Goal: Task Accomplishment & Management: Manage account settings

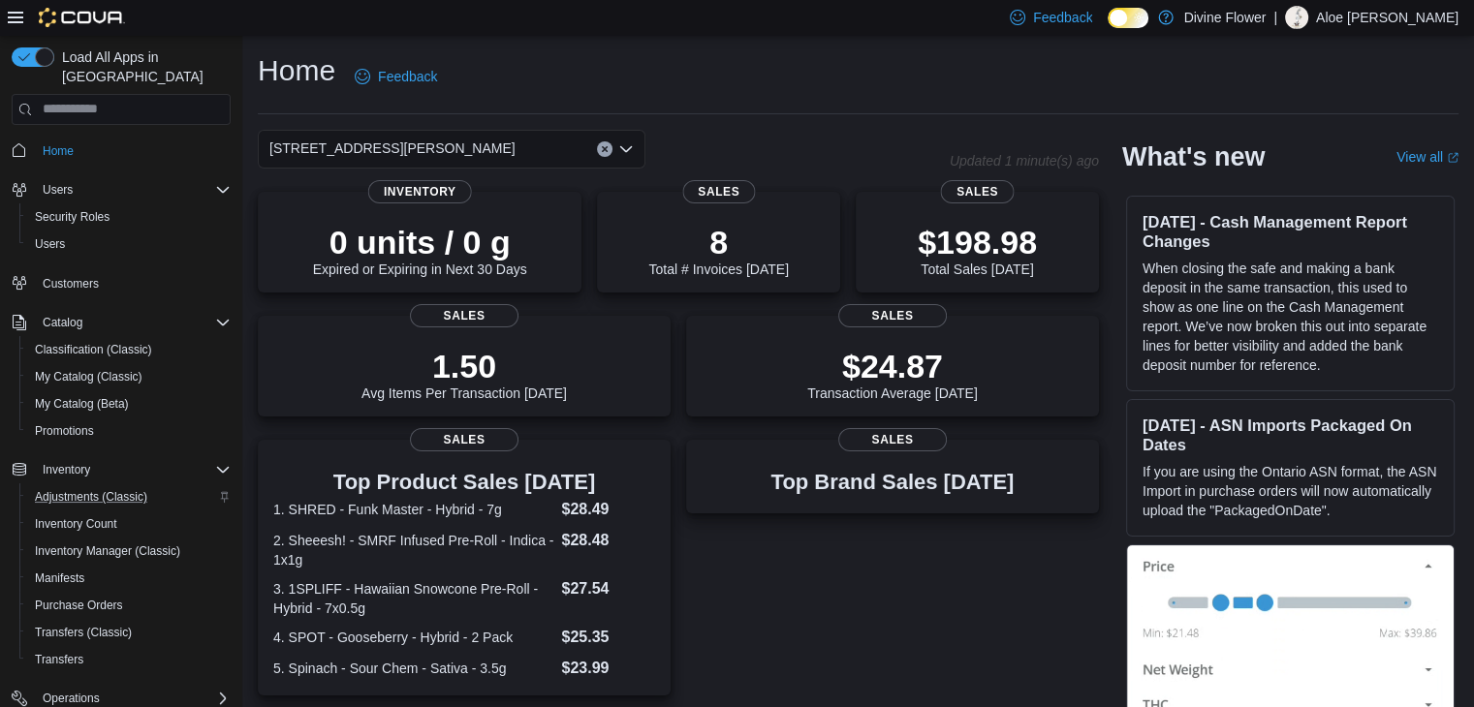
scroll to position [191, 0]
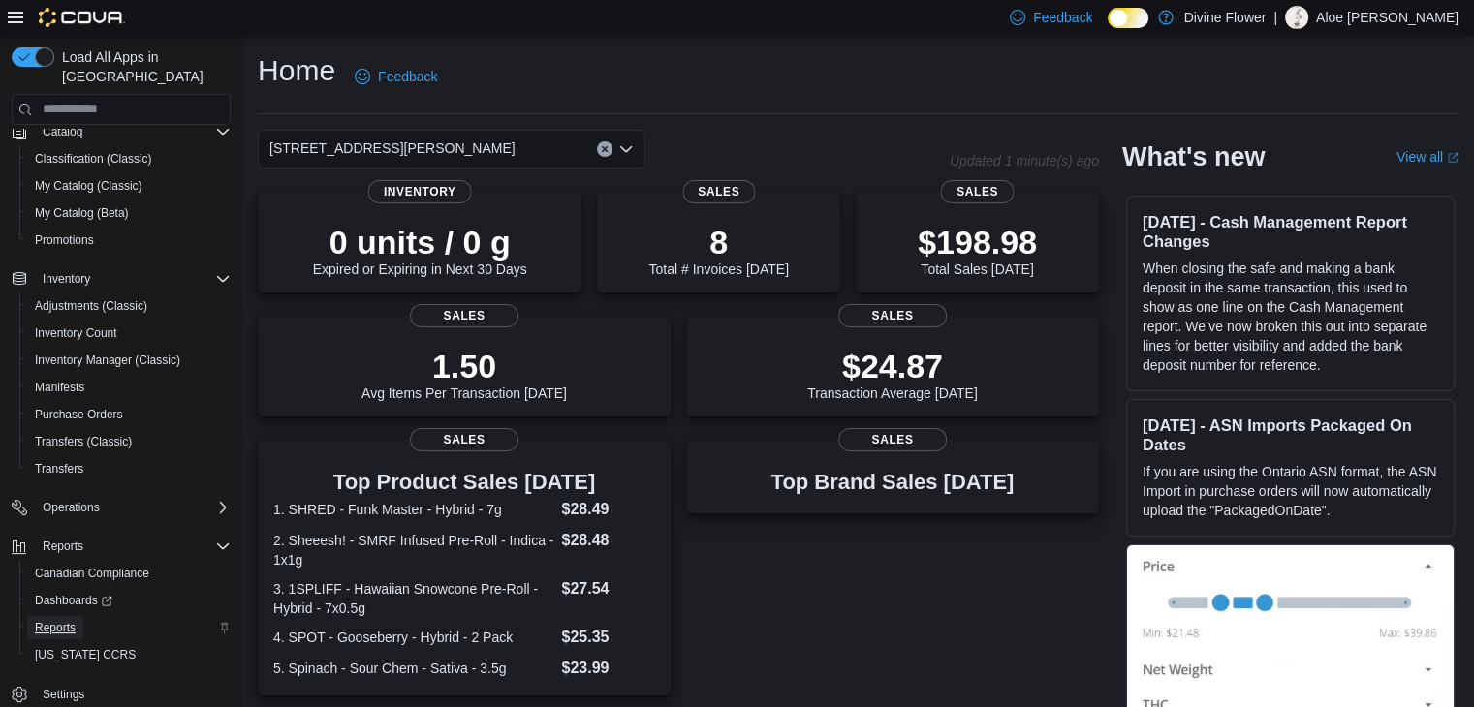
click at [64, 620] on span "Reports" at bounding box center [55, 628] width 41 height 16
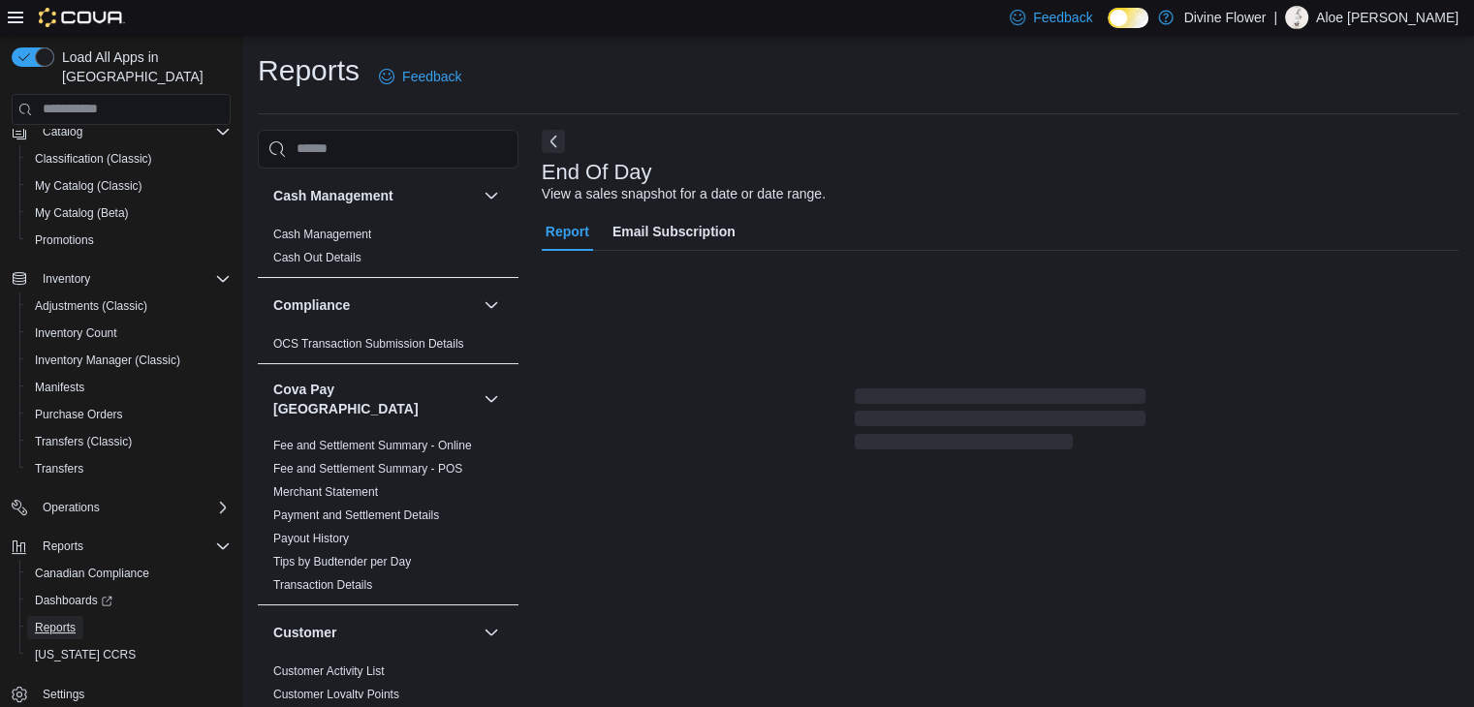
scroll to position [7, 0]
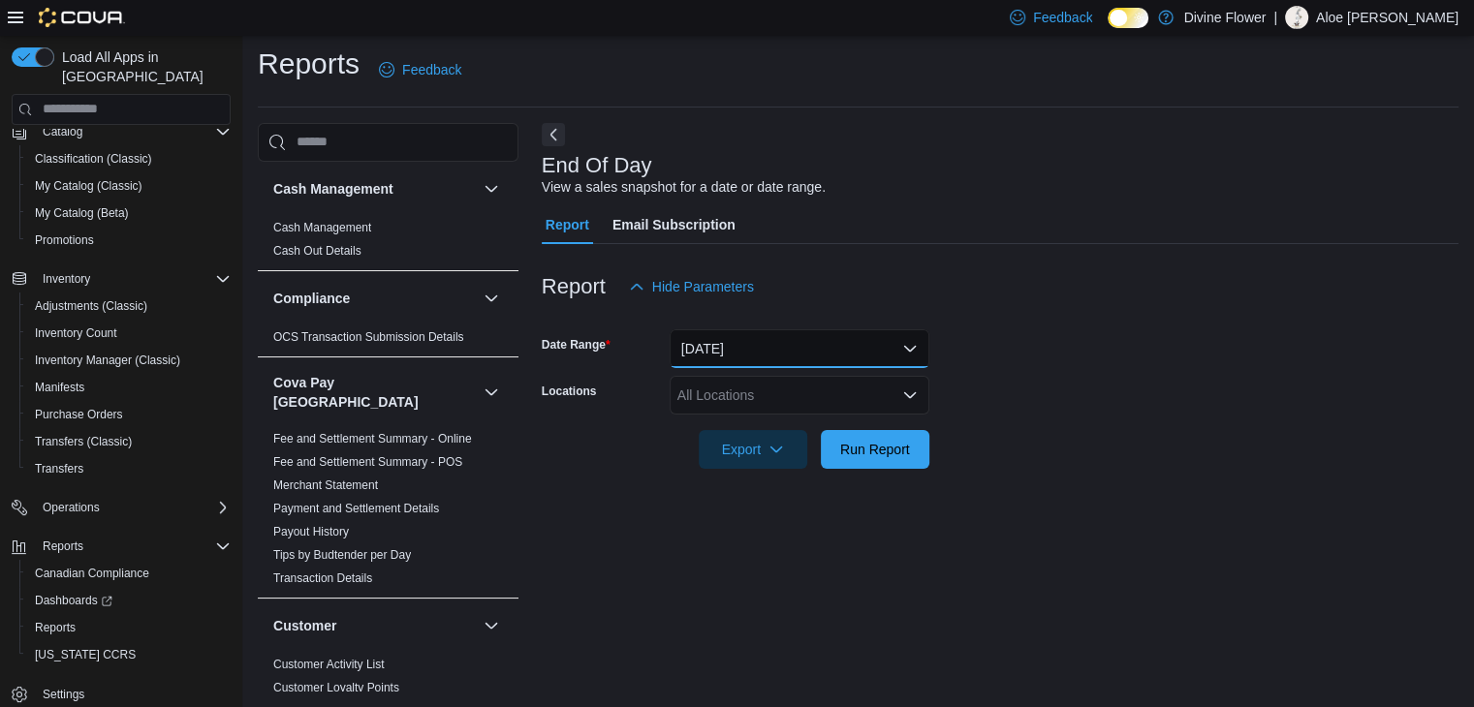
click at [682, 345] on button "[DATE]" at bounding box center [800, 348] width 260 height 39
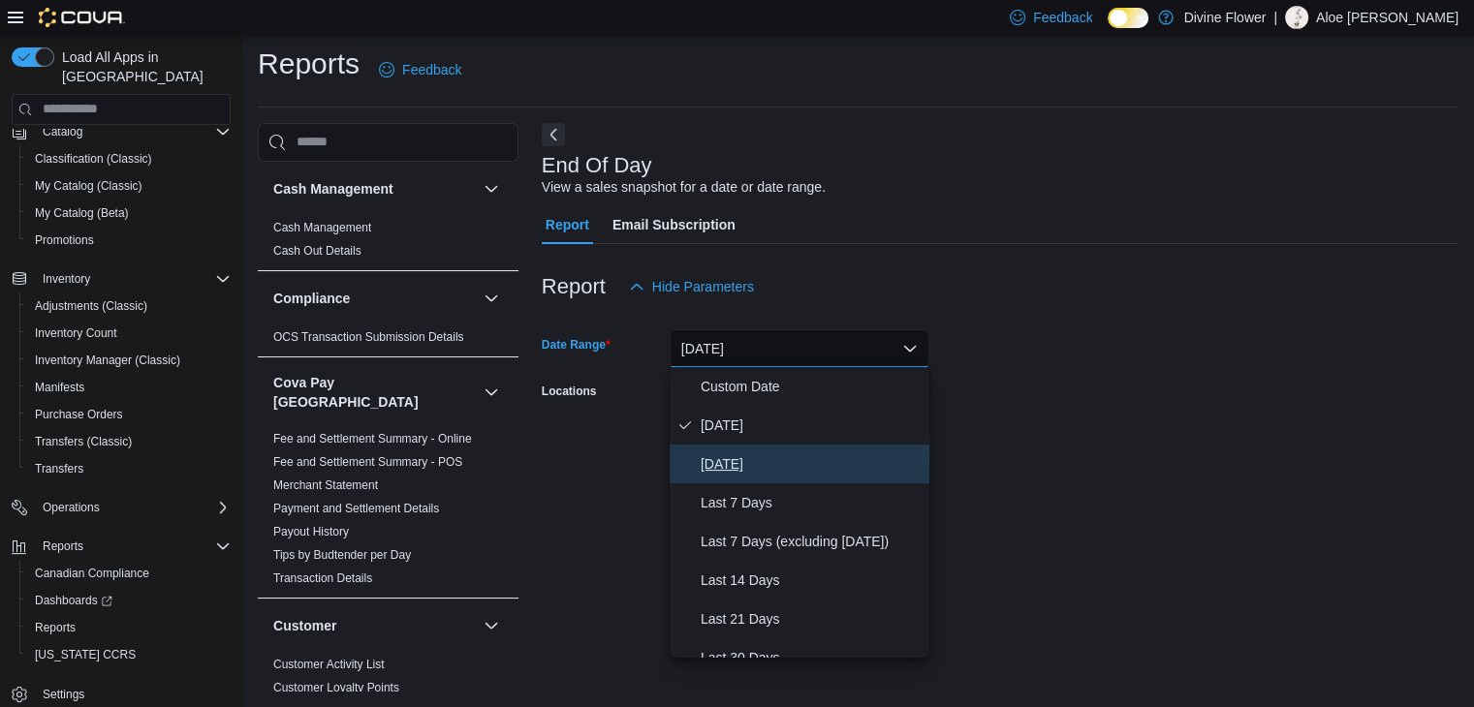
click at [758, 458] on span "[DATE]" at bounding box center [811, 464] width 221 height 23
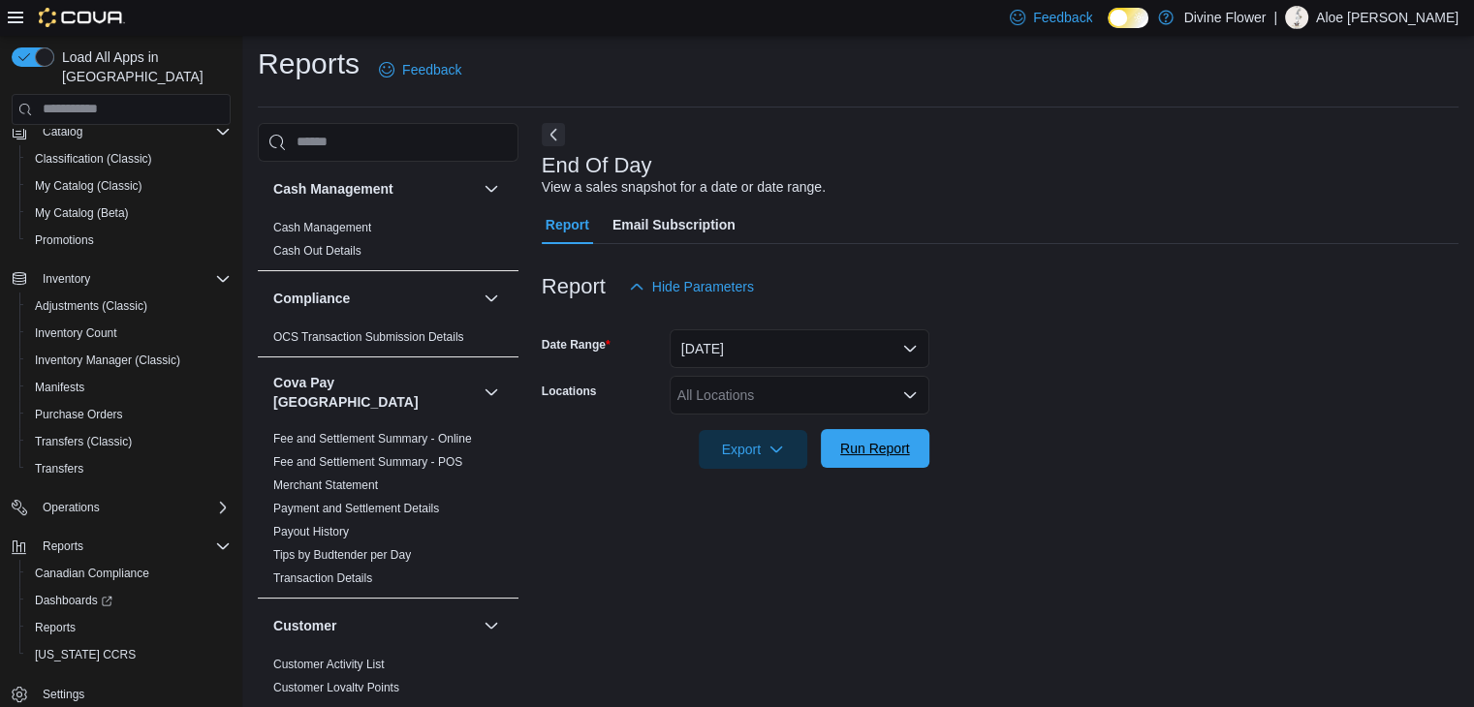
click at [895, 461] on span "Run Report" at bounding box center [874, 448] width 85 height 39
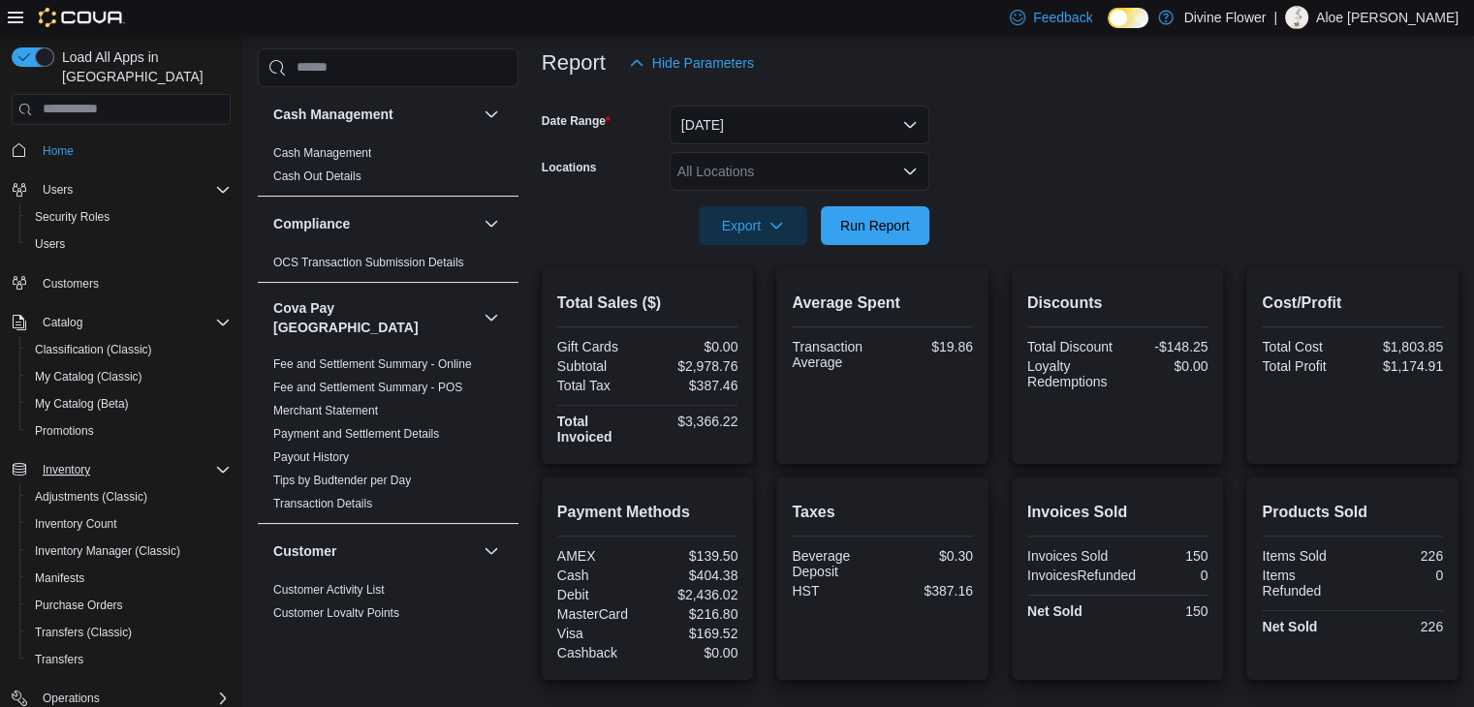
scroll to position [230, 0]
click at [58, 392] on span "My Catalog (Beta)" at bounding box center [82, 403] width 94 height 23
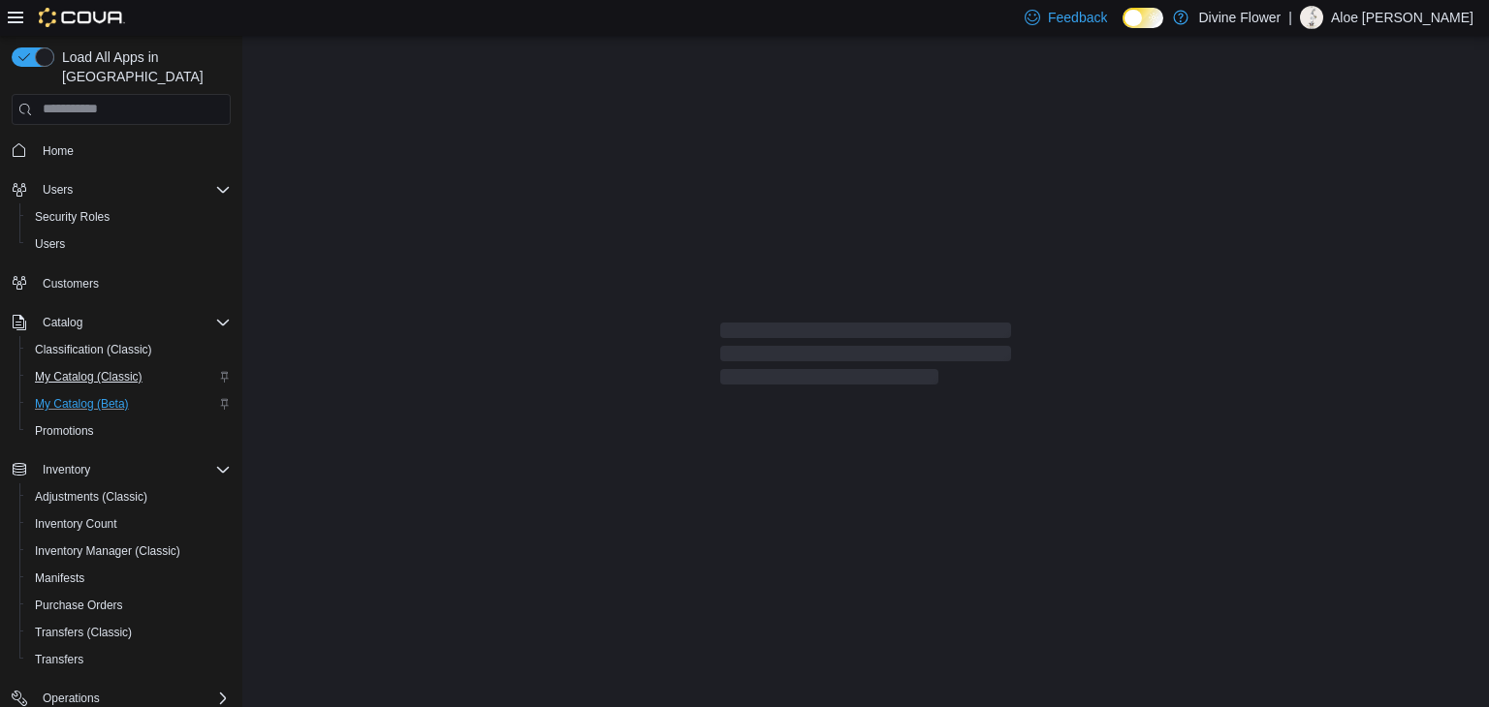
select select "**********"
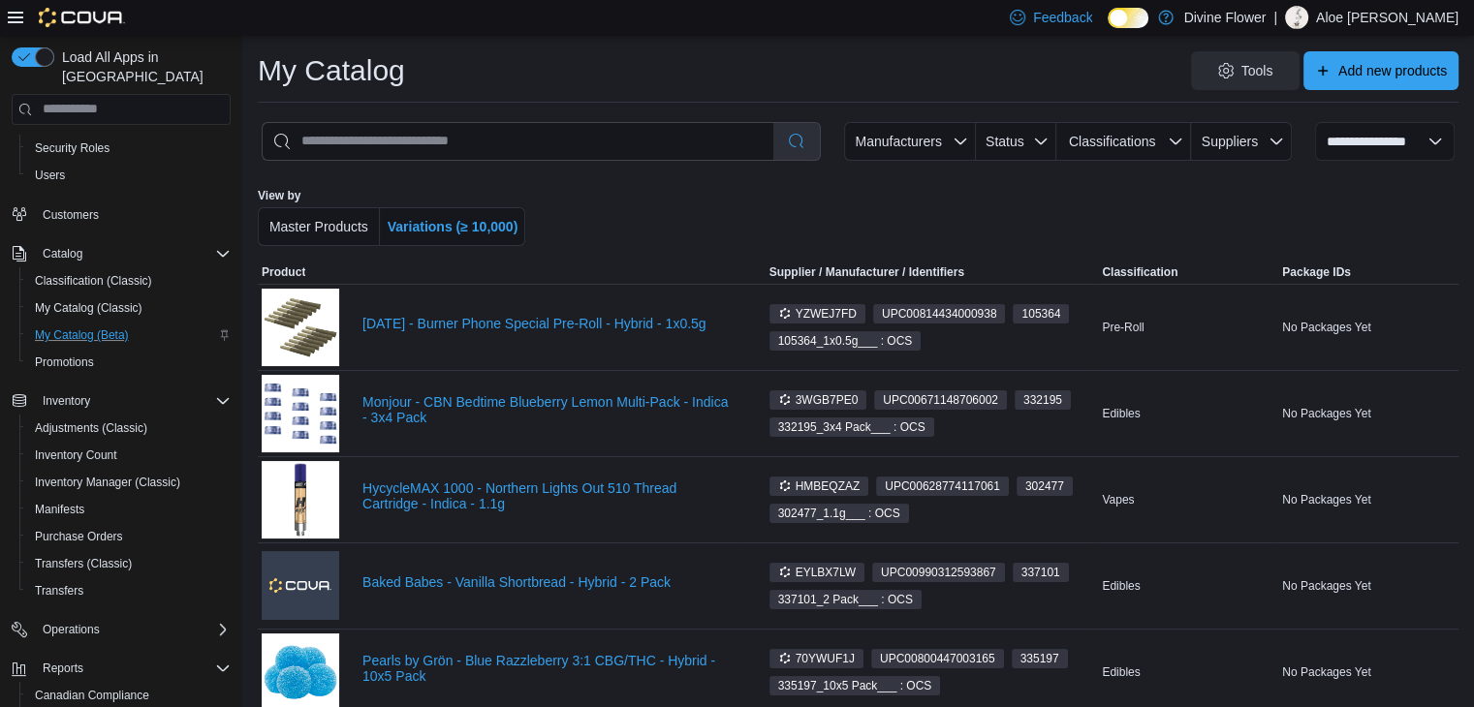
scroll to position [70, 0]
click at [84, 528] on span "Purchase Orders" at bounding box center [79, 536] width 88 height 16
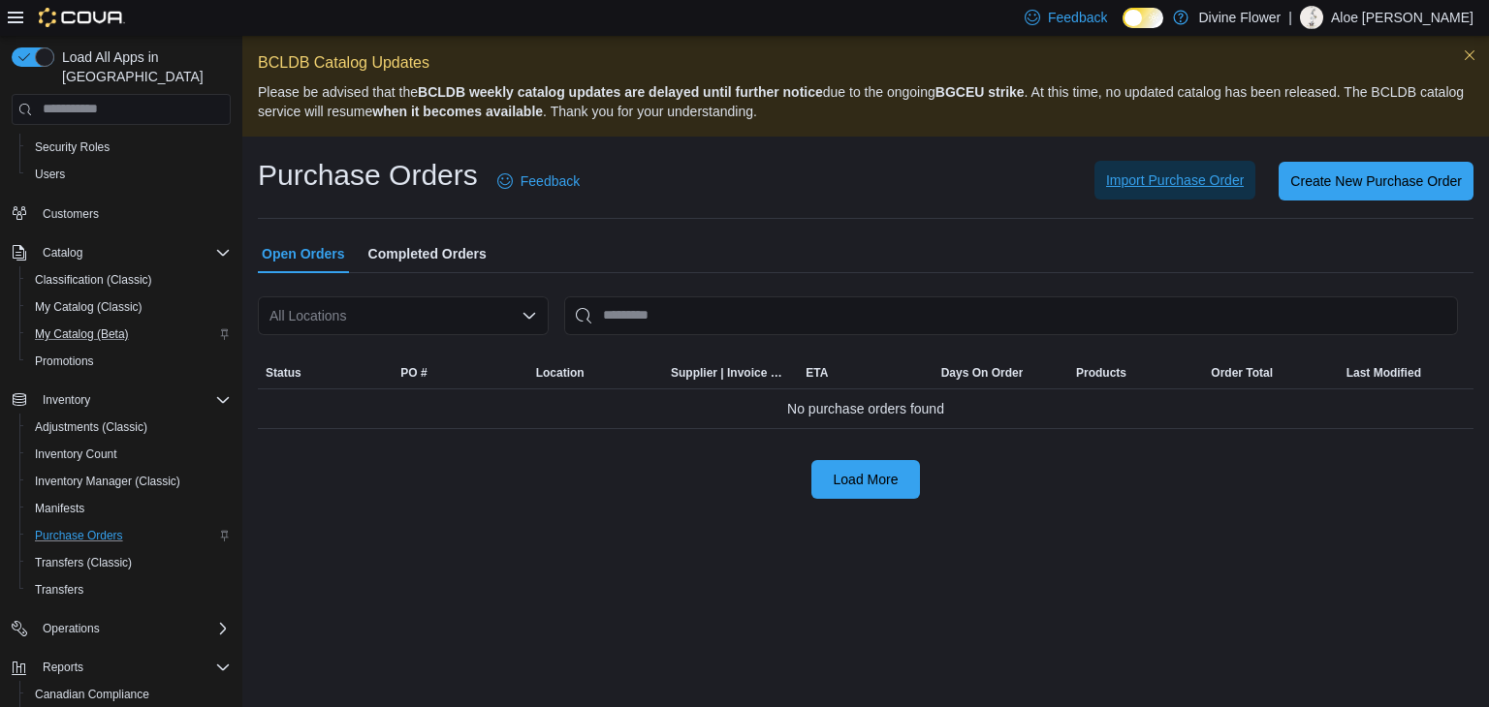
click at [1208, 199] on div "Import Purchase Order Create New Purchase Order" at bounding box center [1038, 181] width 870 height 39
click at [1190, 183] on span "Import Purchase Order" at bounding box center [1175, 180] width 138 height 19
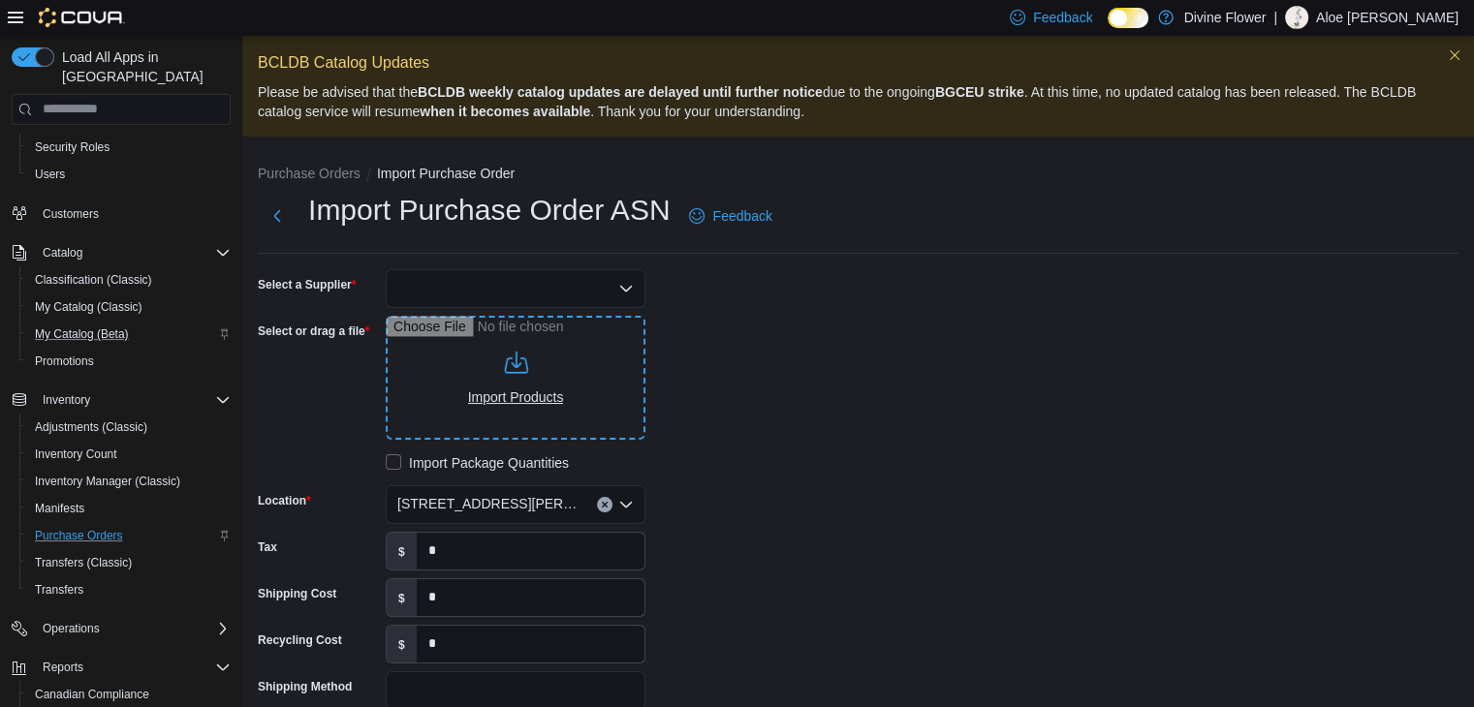
click at [535, 337] on input "Select or drag a file" at bounding box center [516, 378] width 260 height 124
click at [561, 379] on input "Select or drag a file" at bounding box center [516, 378] width 260 height 124
type input "**********"
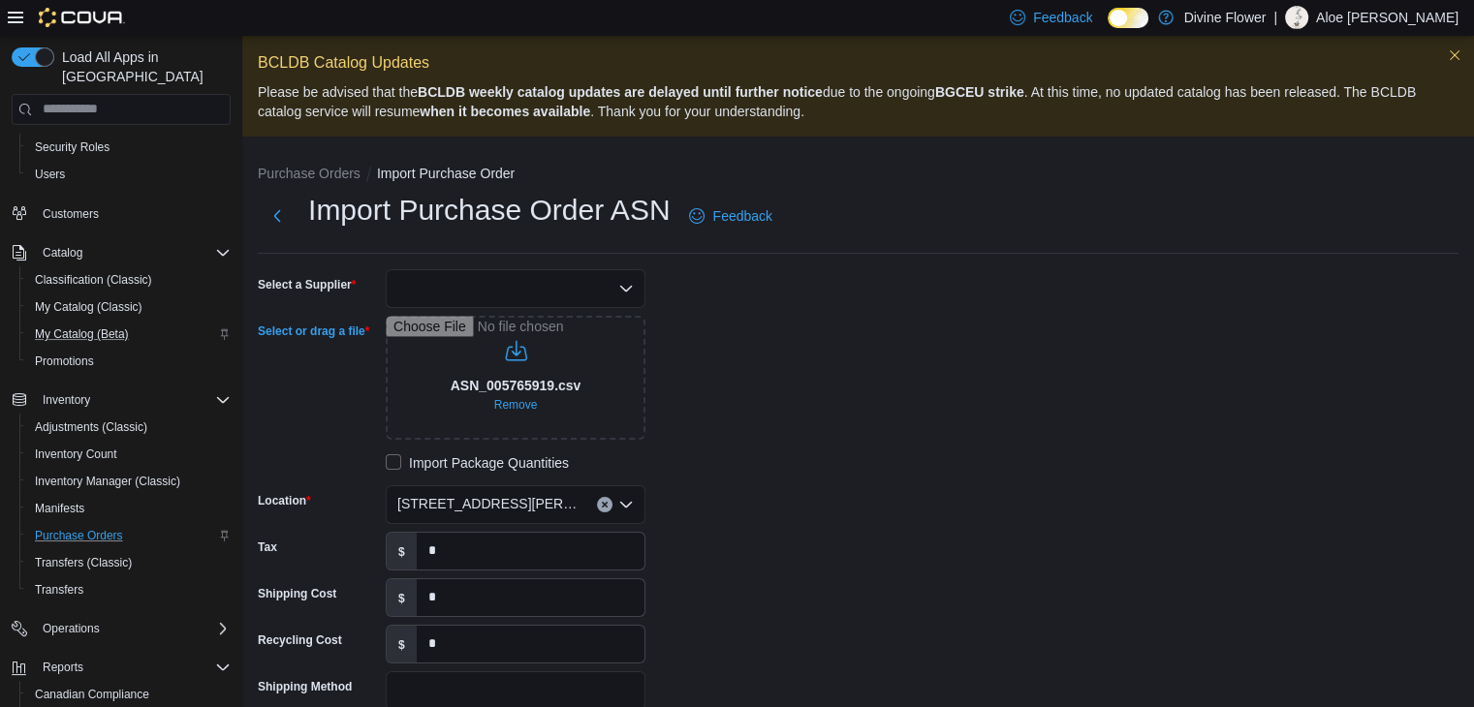
click at [478, 296] on div at bounding box center [516, 288] width 260 height 39
click at [484, 350] on span "OCS" at bounding box center [527, 348] width 213 height 19
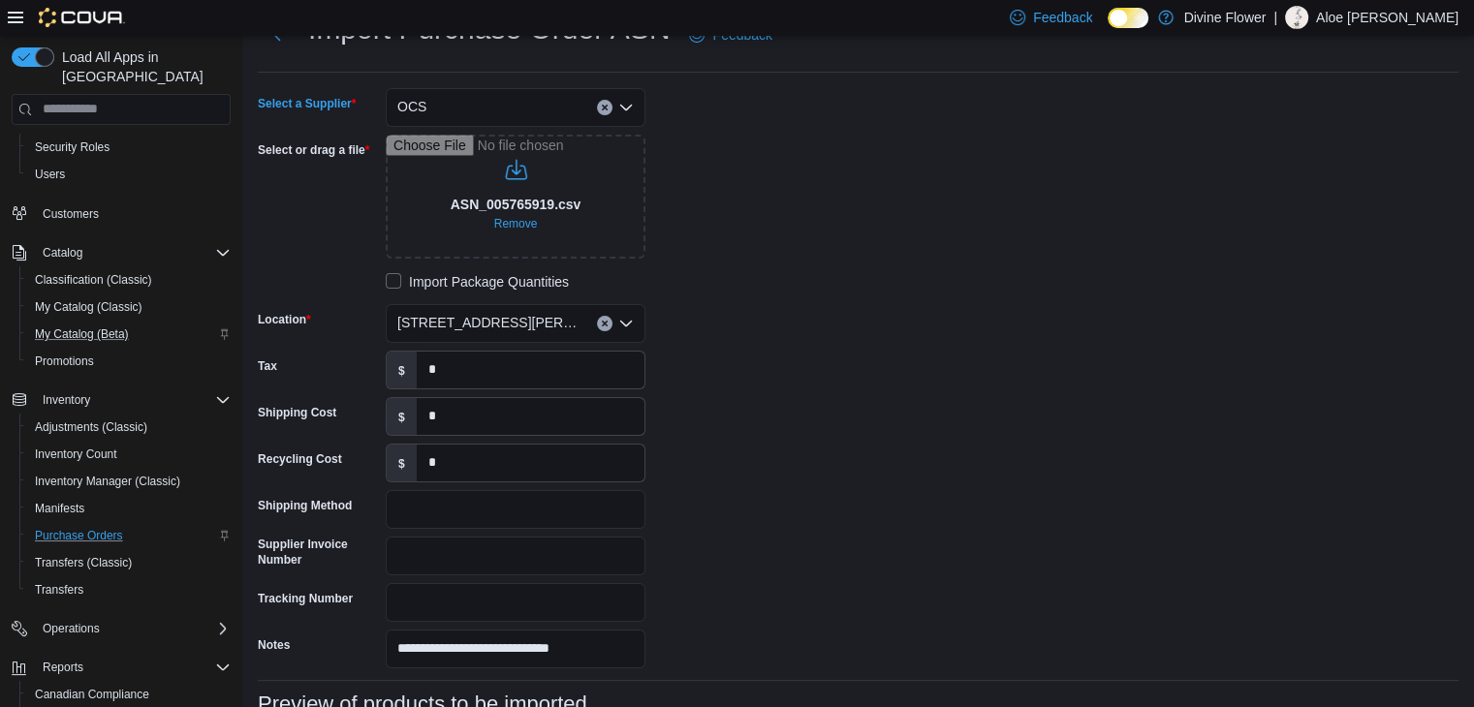
scroll to position [182, 0]
click at [484, 356] on input "*" at bounding box center [531, 369] width 228 height 37
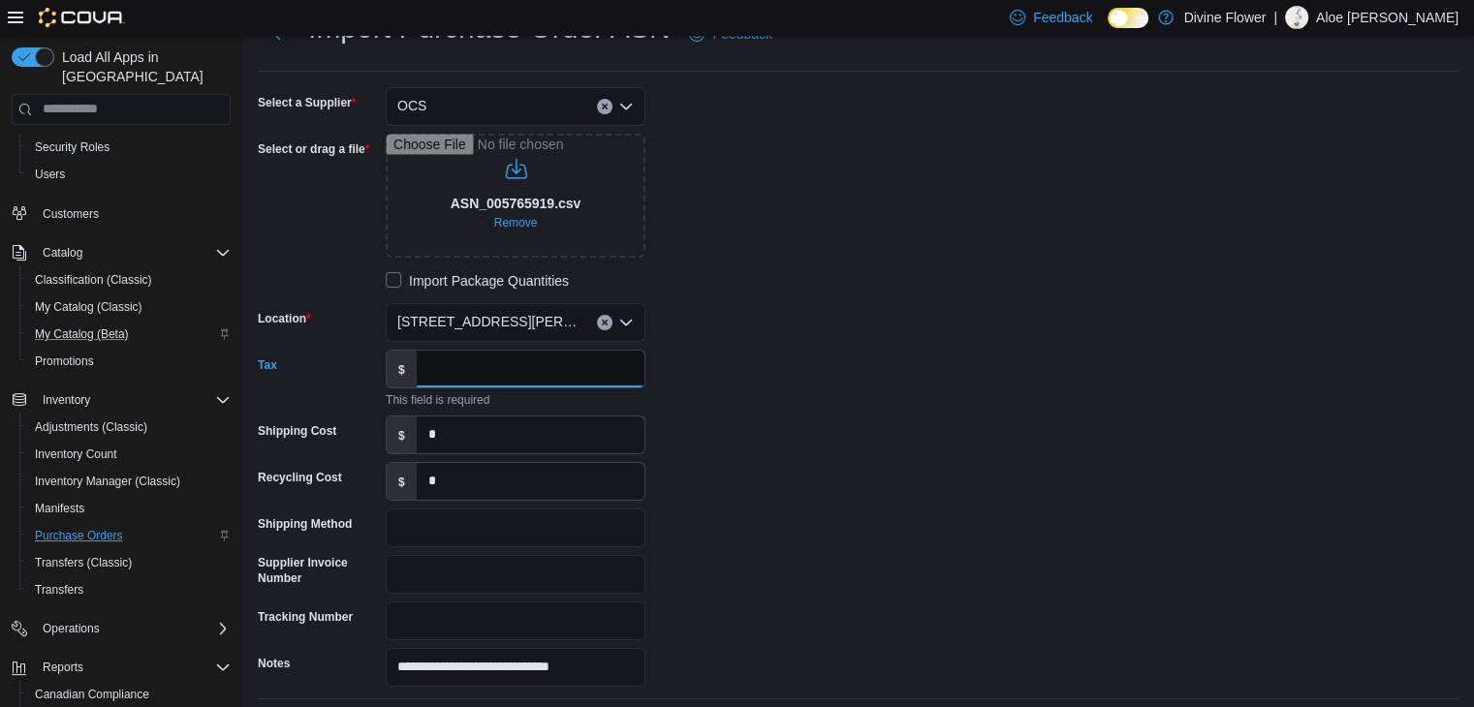
paste input "********"
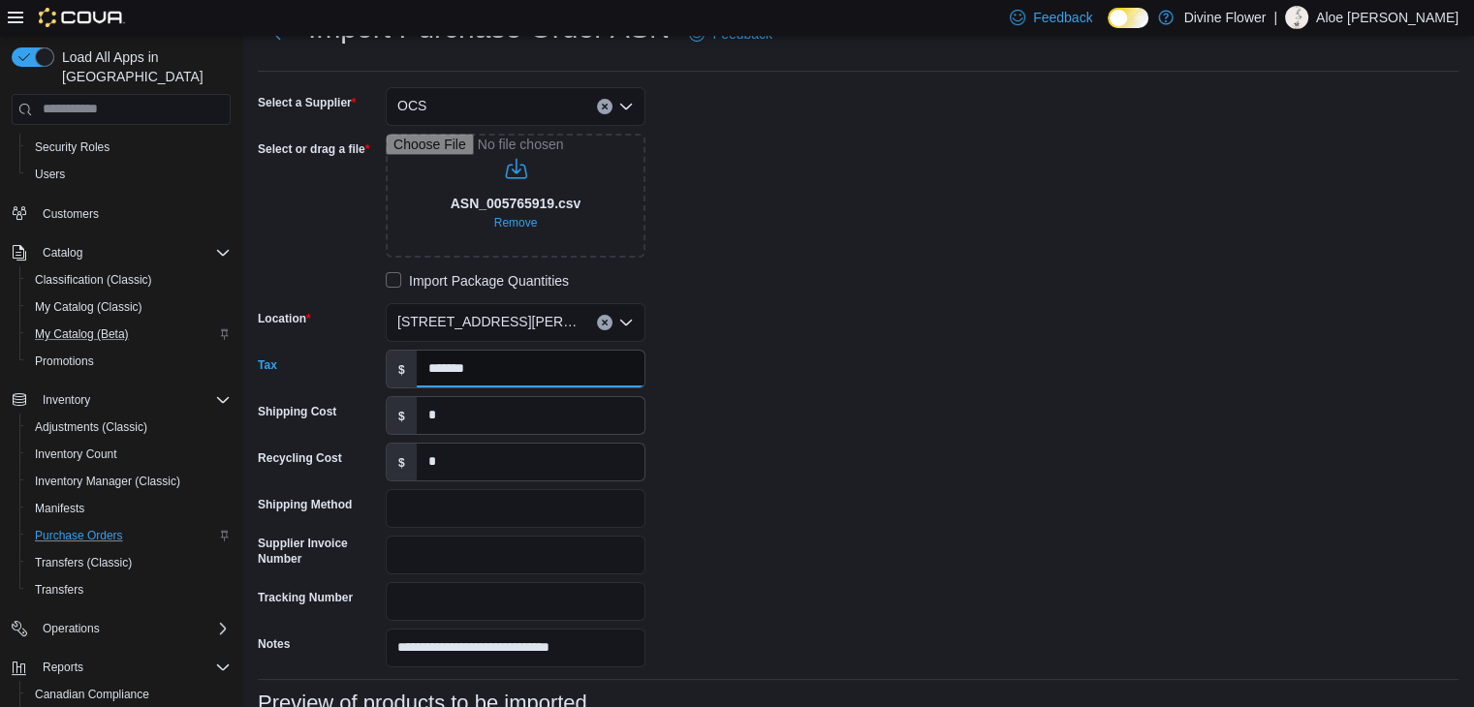
type input "*******"
click at [467, 400] on input "*" at bounding box center [531, 415] width 228 height 37
type input "***"
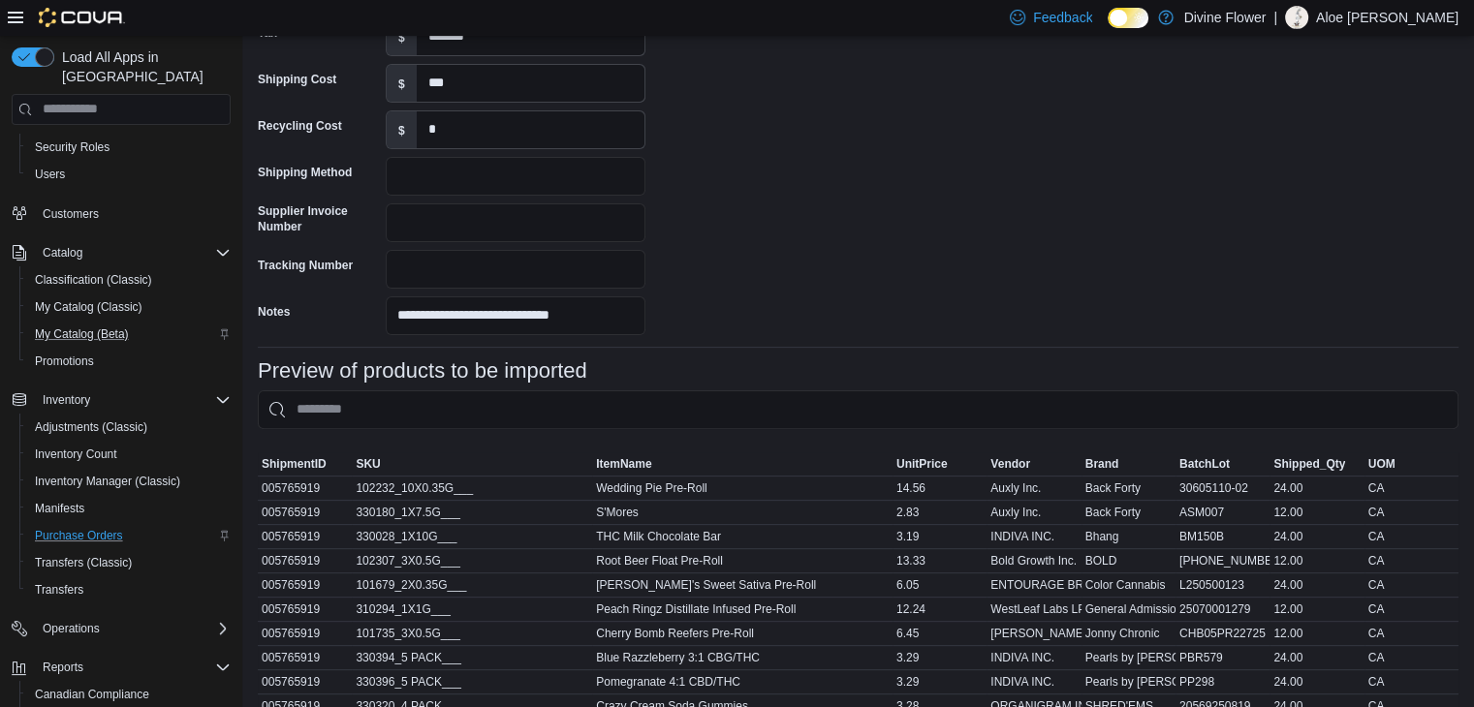
scroll to position [1024, 0]
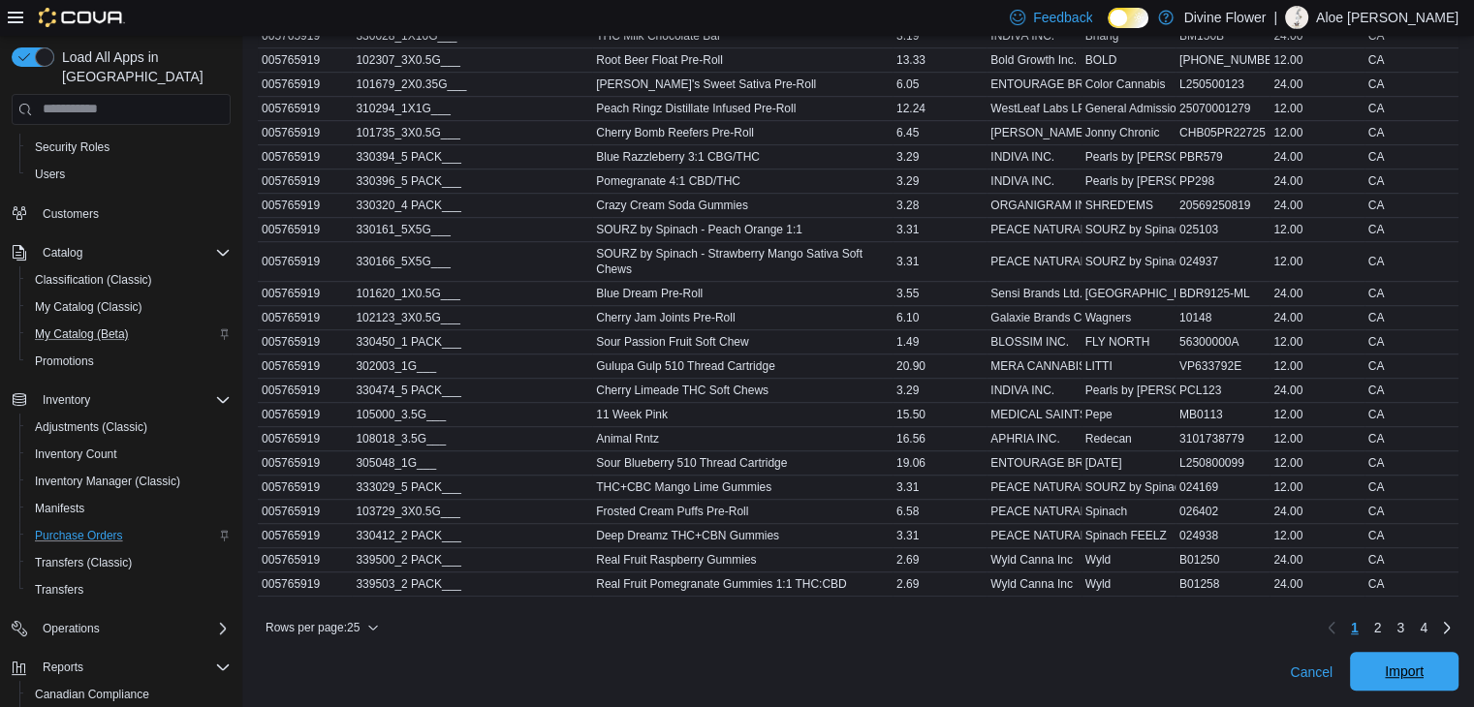
click at [1395, 677] on span "Import" at bounding box center [1404, 671] width 85 height 39
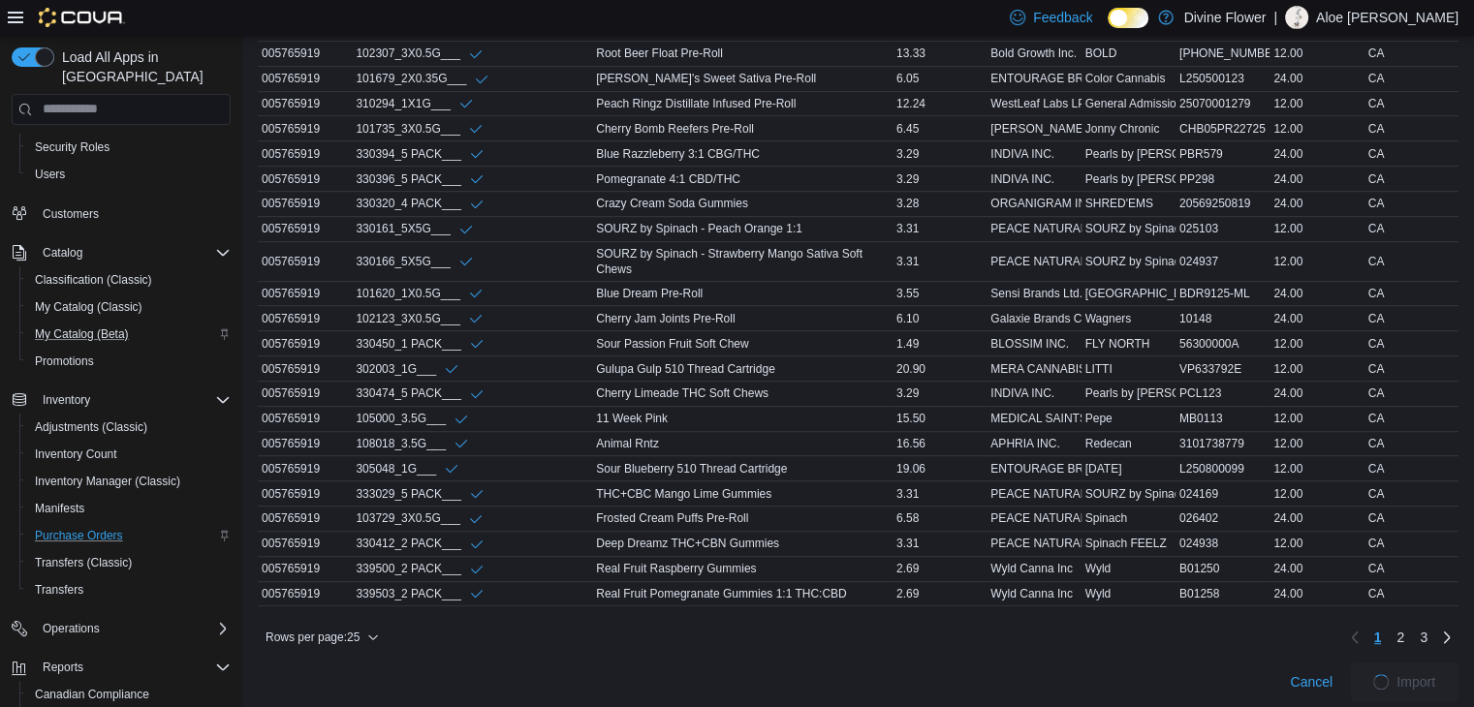
scroll to position [1046, 0]
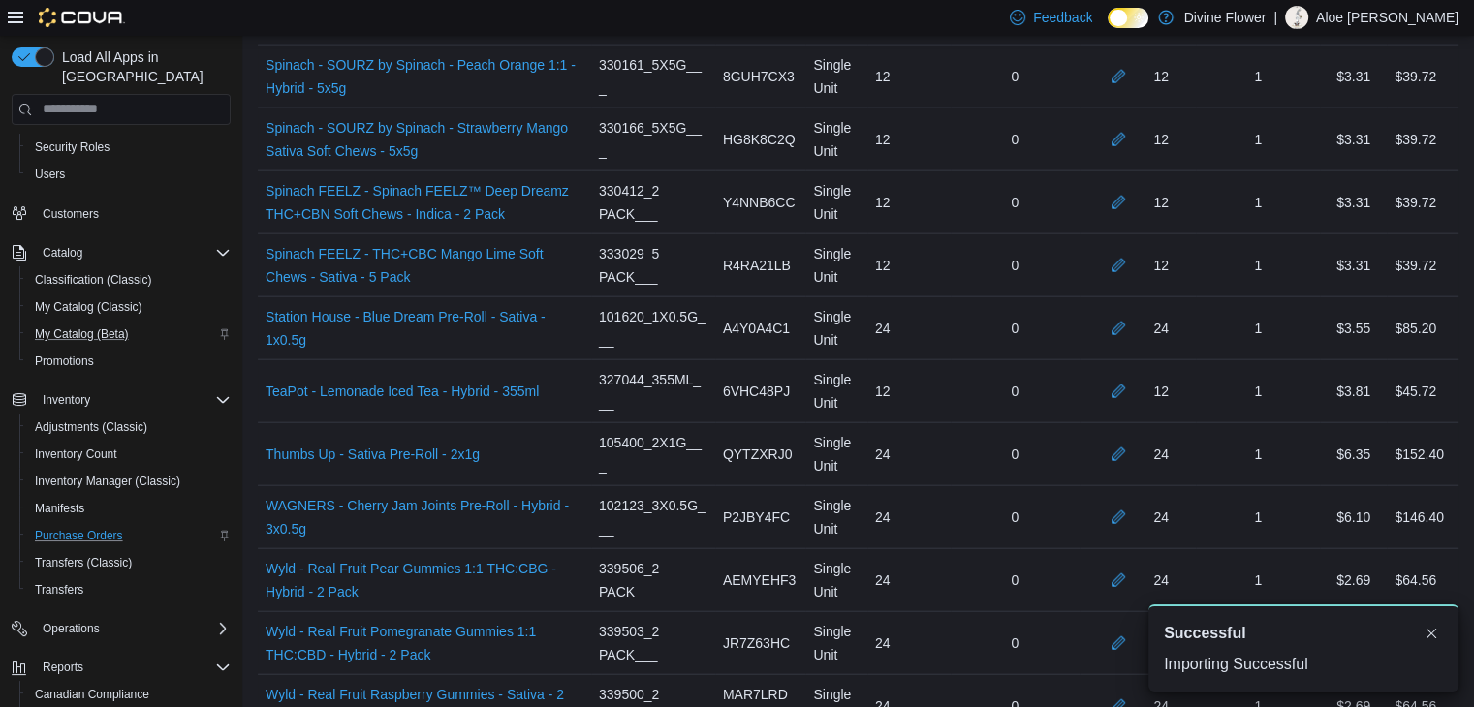
scroll to position [4962, 0]
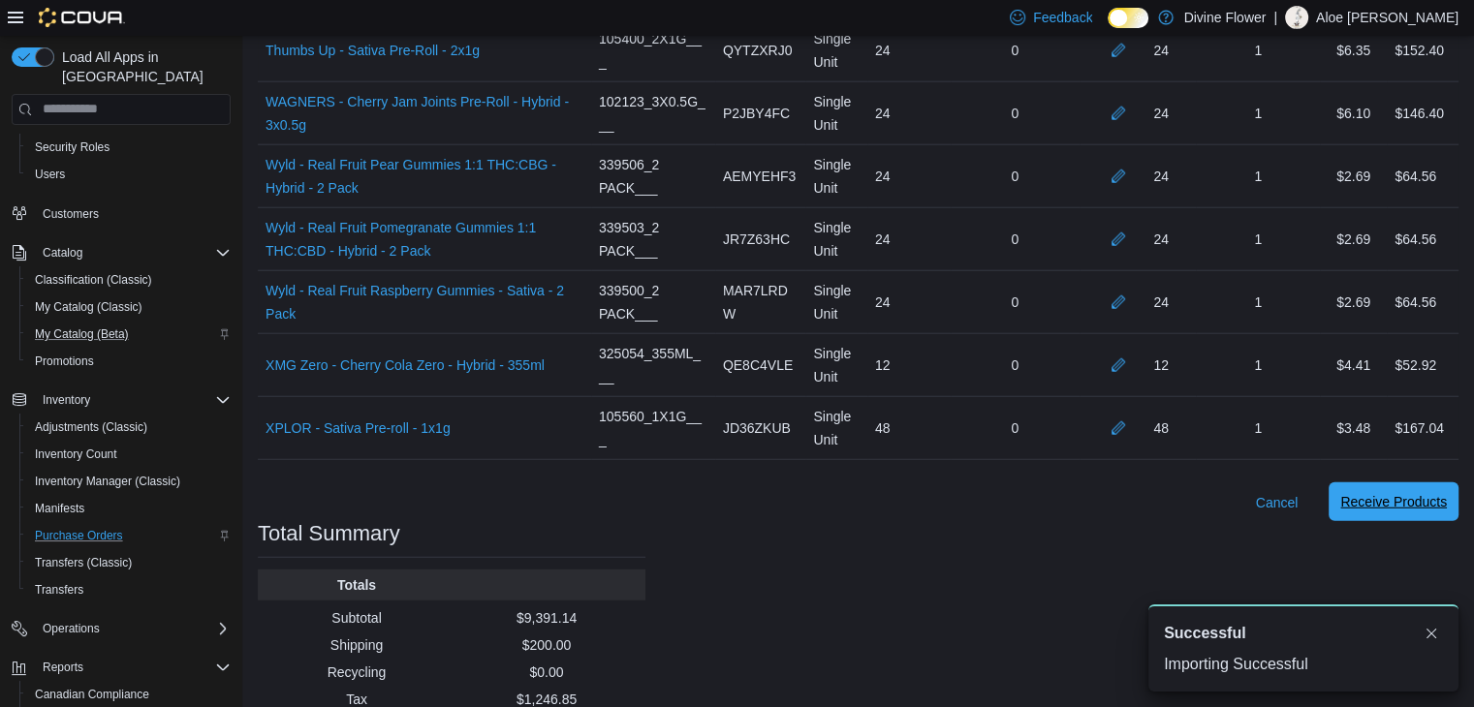
click at [1379, 492] on span "Receive Products" at bounding box center [1393, 501] width 107 height 19
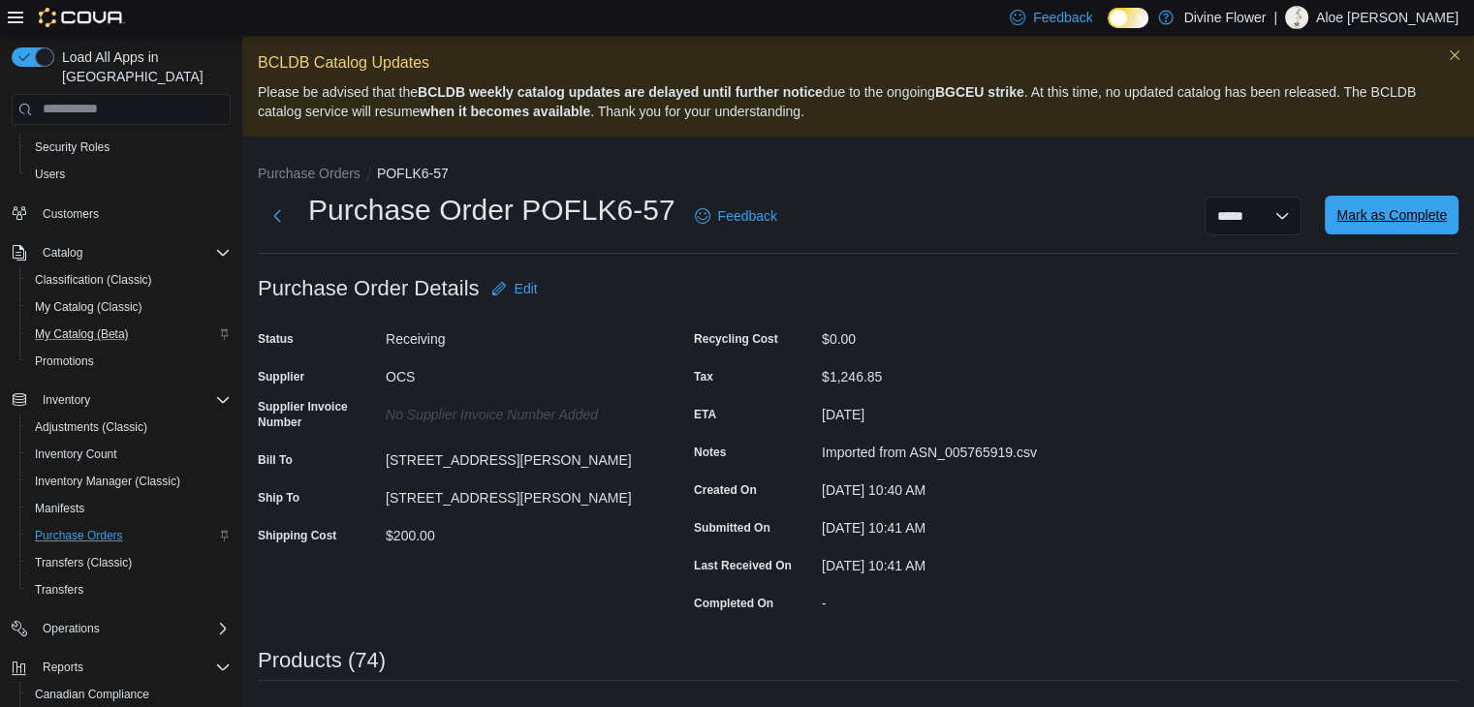
click at [1405, 225] on span "Mark as Complete" at bounding box center [1391, 215] width 110 height 39
